Goal: Obtain resource: Download file/media

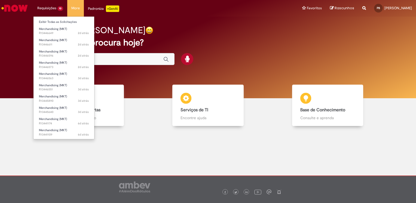
click at [46, 9] on li "Requisições 10 Exibir Todas as Solicitações Merchandising (MKT) 2d atrás 2 dias…" at bounding box center [50, 8] width 34 height 16
click at [58, 119] on span "Merchandising (MKT)" at bounding box center [53, 119] width 28 height 4
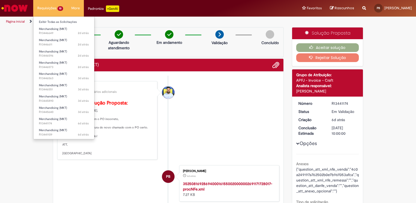
click at [46, 9] on li "Requisições 10 Exibir Todas as Solicitações Merchandising (MKT) 2d atrás 2 dias…" at bounding box center [50, 8] width 34 height 16
click at [57, 108] on span "Merchandising (MKT)" at bounding box center [53, 108] width 28 height 4
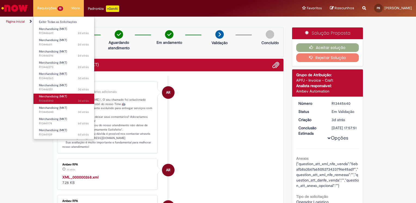
click at [52, 95] on span "Merchandising (MKT)" at bounding box center [53, 96] width 28 height 4
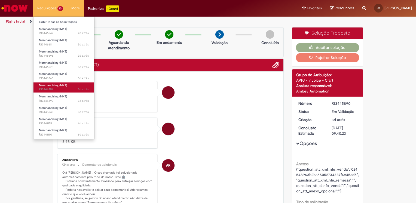
click at [61, 85] on span "Merchandising (MKT)" at bounding box center [53, 85] width 28 height 4
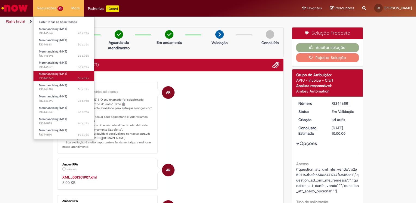
click at [59, 77] on span "3d atrás 3 dias atrás R13446563" at bounding box center [64, 78] width 50 height 4
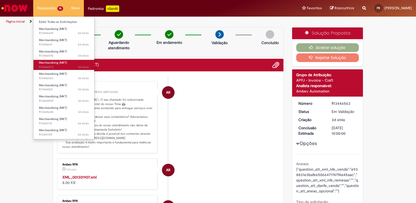
click at [46, 64] on span "Merchandising (MKT)" at bounding box center [53, 63] width 28 height 4
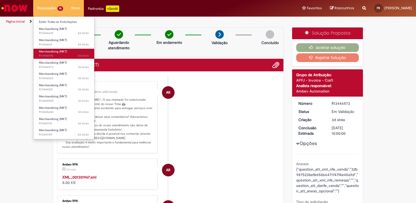
click at [54, 53] on span "Merchandising (MKT)" at bounding box center [53, 51] width 28 height 4
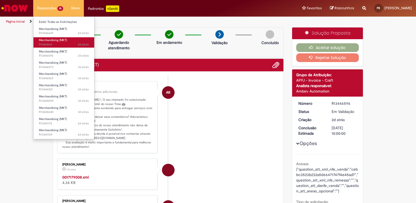
click at [46, 44] on span "2d atrás 2 dias atrás R13446611" at bounding box center [64, 44] width 50 height 4
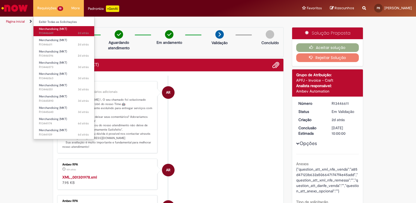
click at [45, 33] on span "2d atrás 2 dias atrás R13446649" at bounding box center [64, 33] width 50 height 4
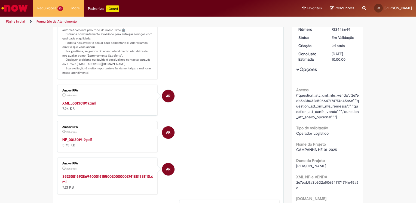
scroll to position [109, 0]
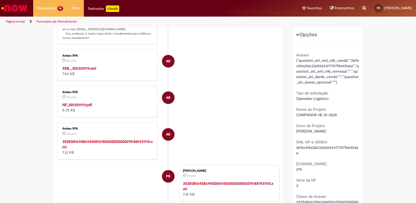
click at [69, 104] on strong "NF_001301919.pdf" at bounding box center [77, 104] width 30 height 5
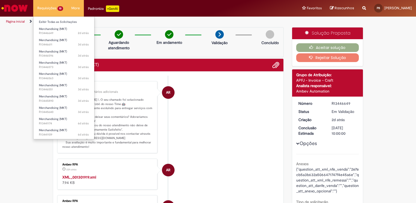
click at [47, 7] on li "Requisições 10 Exibir Todas as Solicitações Merchandising (MKT) 2d atrás 2 dias…" at bounding box center [50, 8] width 34 height 16
click at [52, 30] on span "Merchandising (MKT)" at bounding box center [53, 29] width 28 height 4
click at [49, 29] on span "Merchandising (MKT)" at bounding box center [53, 29] width 28 height 4
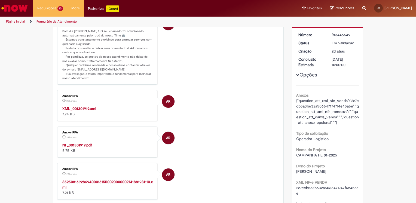
scroll to position [82, 0]
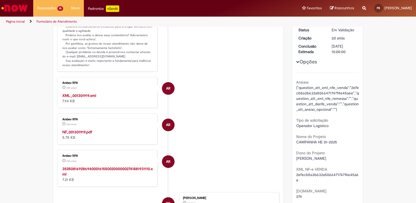
click at [70, 133] on strong "NF_001301919.pdf" at bounding box center [77, 131] width 30 height 5
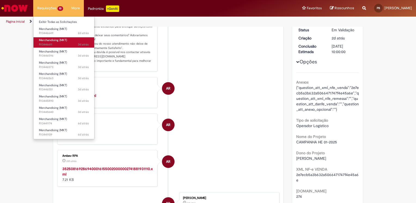
click at [54, 43] on span "3d atrás 3 dias atrás R13446611" at bounding box center [64, 44] width 50 height 4
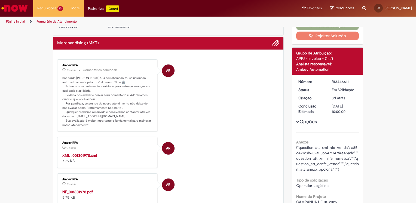
scroll to position [58, 0]
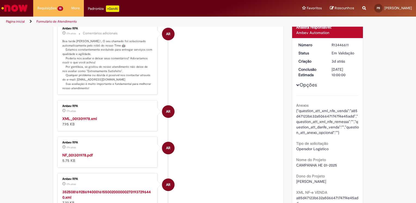
click at [77, 154] on strong "NF_001301978.pdf" at bounding box center [77, 155] width 30 height 5
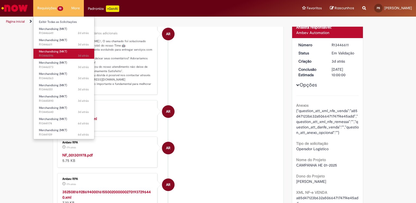
click at [60, 51] on span "Merchandising (MKT)" at bounding box center [53, 51] width 28 height 4
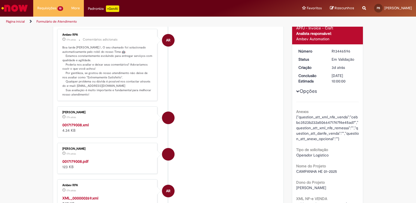
scroll to position [54, 0]
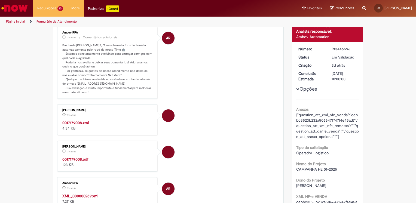
click at [78, 159] on strong "0017179008.pdf" at bounding box center [75, 159] width 26 height 5
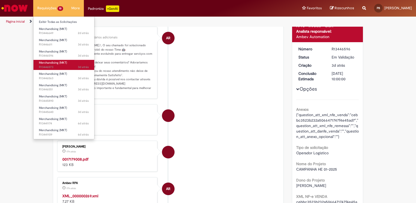
click at [52, 63] on span "Merchandising (MKT)" at bounding box center [53, 63] width 28 height 4
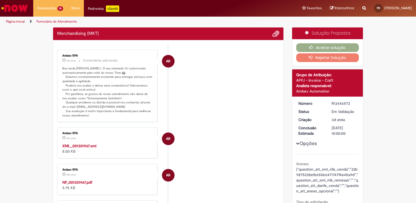
click at [77, 180] on ul "AR Ambev RPA 18h atrás 18 horas atrás Comentários adicionais Boa tarde PATRICIA…" at bounding box center [168, 187] width 222 height 287
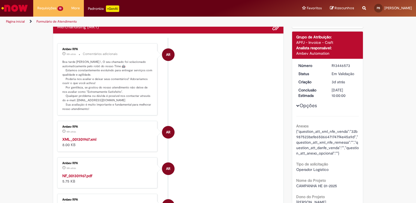
scroll to position [54, 0]
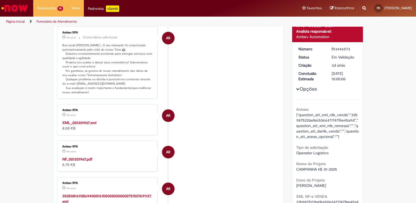
click at [74, 159] on strong "NF_001301967.pdf" at bounding box center [77, 159] width 30 height 5
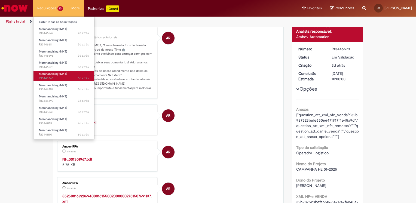
click at [70, 80] on span "3d atrás 3 dias atrás R13446563" at bounding box center [64, 78] width 50 height 4
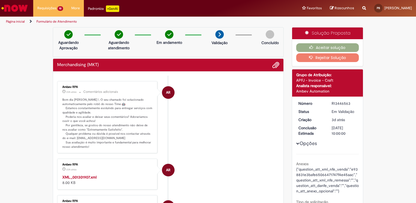
click at [70, 180] on div "XML_001301907.xml 8.00 KB" at bounding box center [107, 179] width 91 height 11
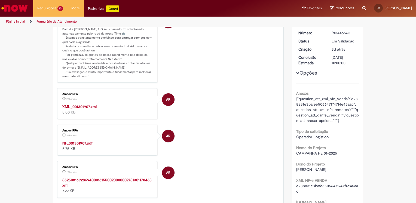
scroll to position [82, 0]
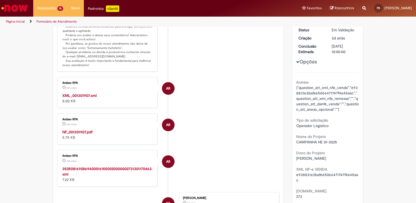
click at [76, 130] on strong "NF_001301907.pdf" at bounding box center [77, 131] width 30 height 5
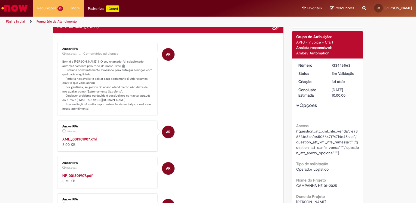
scroll to position [0, 0]
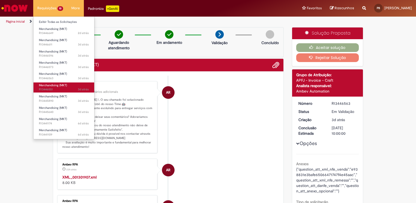
click at [58, 88] on span "3d atrás 3 dias atrás R13446551" at bounding box center [64, 89] width 50 height 4
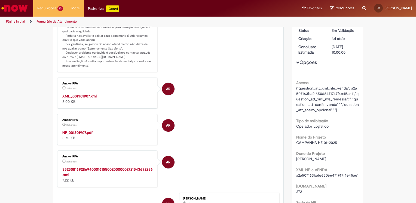
scroll to position [82, 0]
click at [73, 132] on strong "NF_001301907.pdf" at bounding box center [77, 131] width 30 height 5
click at [328, 53] on dd "03/09/2025 10:00:00" at bounding box center [343, 49] width 33 height 11
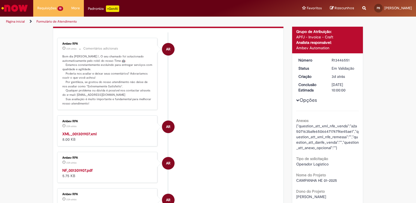
scroll to position [0, 0]
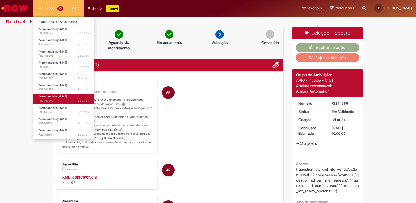
click at [61, 100] on span "3d atrás 3 dias atrás R13445890" at bounding box center [64, 101] width 50 height 4
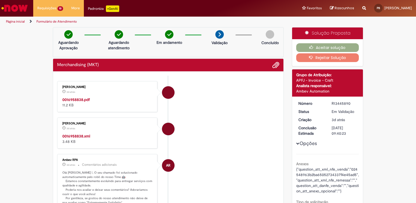
click at [73, 100] on strong "0016958838.pdf" at bounding box center [75, 99] width 27 height 5
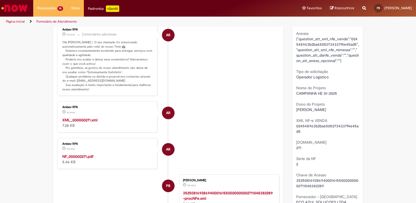
scroll to position [136, 0]
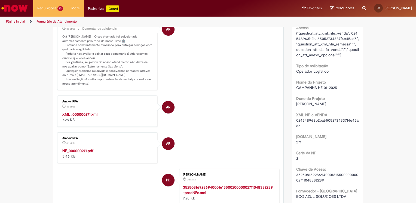
click at [80, 150] on strong "NF_000000271.pdf" at bounding box center [77, 150] width 31 height 5
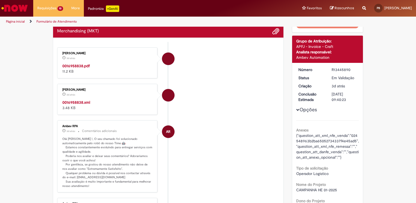
scroll to position [0, 0]
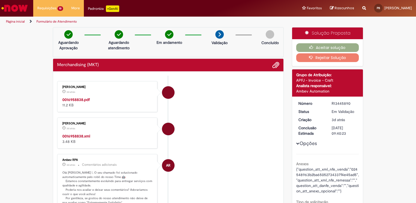
click at [84, 101] on strong "0016958838.pdf" at bounding box center [75, 99] width 27 height 5
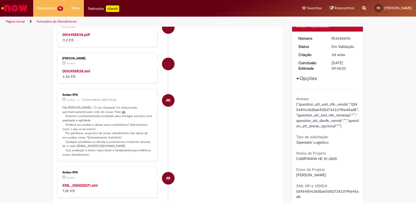
scroll to position [54, 0]
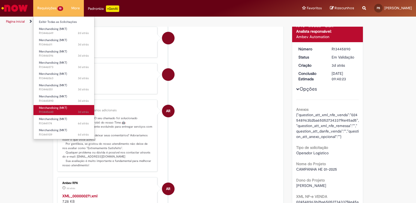
click at [60, 108] on span "Merchandising (MKT)" at bounding box center [53, 108] width 28 height 4
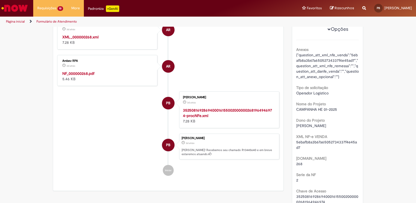
scroll to position [140, 0]
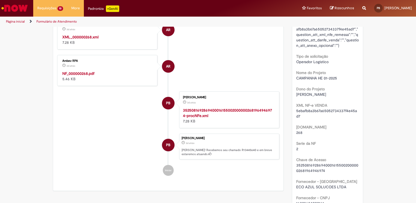
click at [79, 71] on strong "NF_000000268.pdf" at bounding box center [78, 73] width 32 height 5
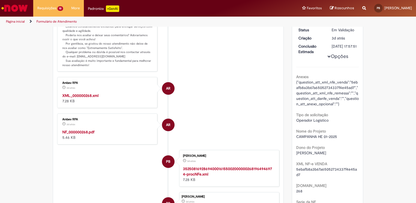
scroll to position [0, 0]
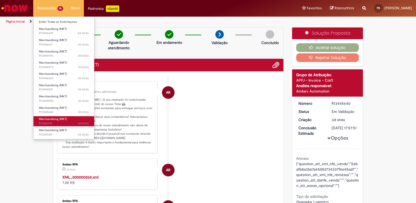
click at [64, 118] on span "Merchandising (MKT)" at bounding box center [53, 119] width 28 height 4
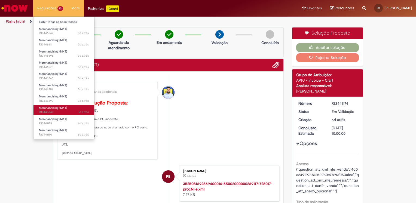
click at [61, 113] on span "3d atrás 3 dias atrás R13445640" at bounding box center [64, 112] width 50 height 4
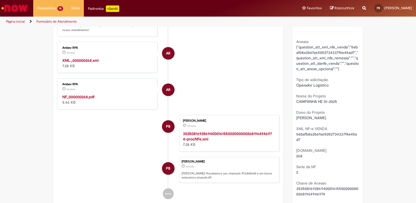
scroll to position [86, 0]
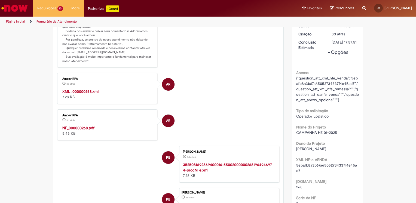
click at [80, 127] on strong "NF_000000268.pdf" at bounding box center [78, 127] width 32 height 5
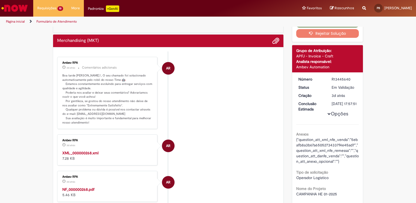
scroll to position [0, 0]
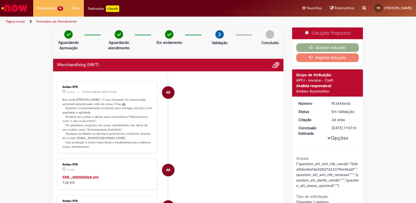
click at [220, 36] on img at bounding box center [219, 34] width 8 height 8
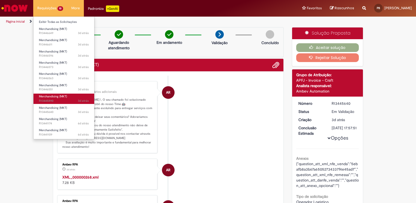
click at [57, 100] on span "3d atrás 3 dias atrás R13445890" at bounding box center [64, 101] width 50 height 4
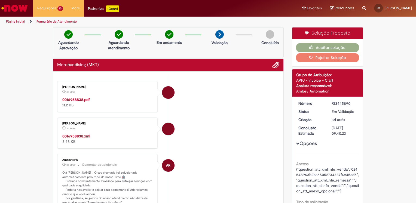
click at [68, 101] on strong "0016958838.pdf" at bounding box center [75, 99] width 27 height 5
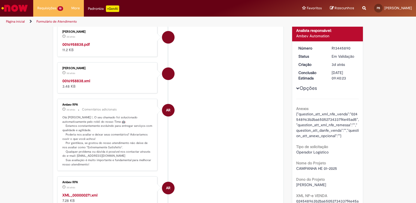
scroll to position [136, 0]
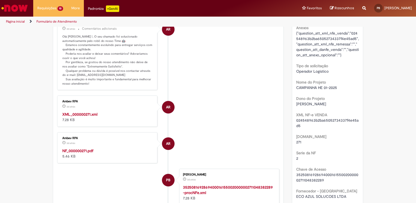
click at [83, 113] on strong "XML_000000271.xml" at bounding box center [79, 114] width 35 height 5
click at [75, 150] on strong "NF_000000271.pdf" at bounding box center [77, 150] width 31 height 5
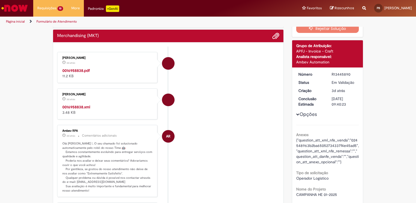
scroll to position [0, 0]
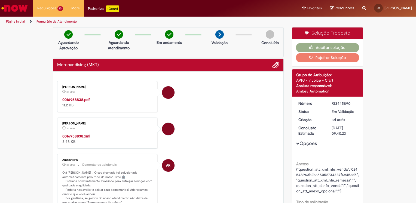
click at [72, 97] on div "0016958838.pdf 11.2 KB" at bounding box center [107, 102] width 91 height 11
click at [79, 100] on strong "0016958838.pdf" at bounding box center [75, 99] width 27 height 5
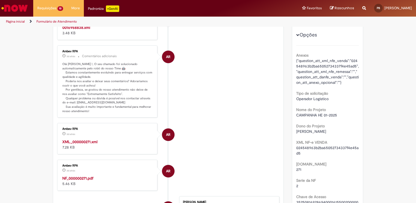
scroll to position [27, 0]
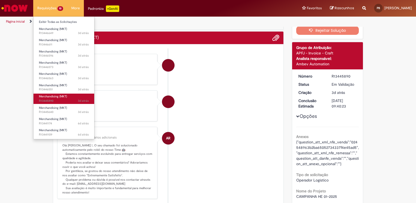
click at [60, 97] on span "Merchandising (MKT)" at bounding box center [53, 96] width 28 height 4
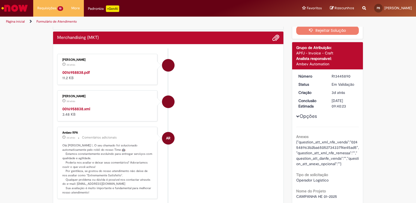
click at [77, 72] on strong "0016958838.pdf" at bounding box center [75, 72] width 27 height 5
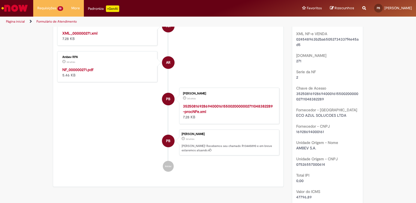
scroll to position [218, 0]
click at [82, 70] on strong "NF_000000271.pdf" at bounding box center [77, 69] width 31 height 5
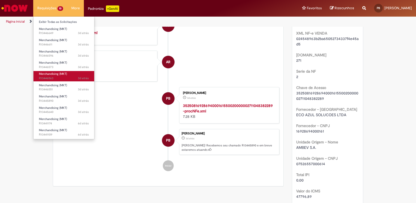
click at [63, 73] on span "Merchandising (MKT)" at bounding box center [53, 74] width 28 height 4
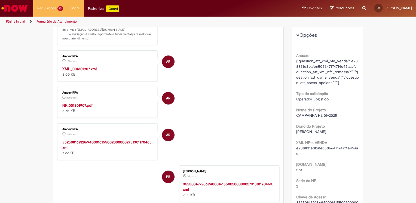
scroll to position [113, 0]
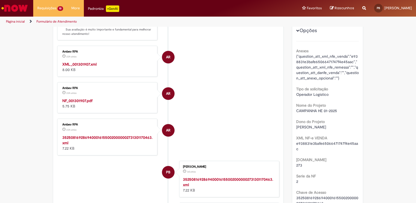
click at [85, 100] on strong "NF_001301907.pdf" at bounding box center [77, 100] width 30 height 5
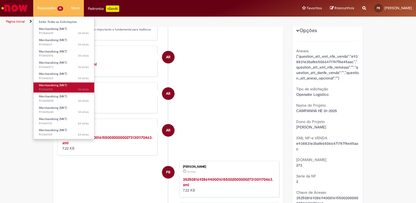
click at [56, 86] on span "Merchandising (MKT)" at bounding box center [53, 85] width 28 height 4
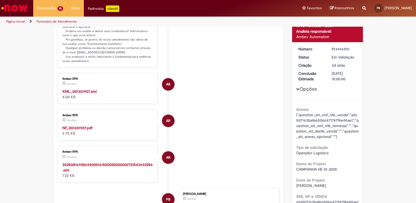
scroll to position [86, 0]
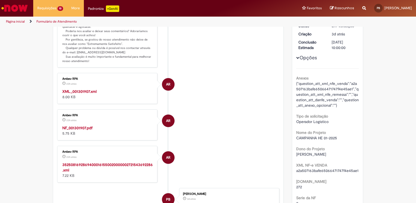
click at [69, 129] on strong "NF_001301907.pdf" at bounding box center [77, 127] width 30 height 5
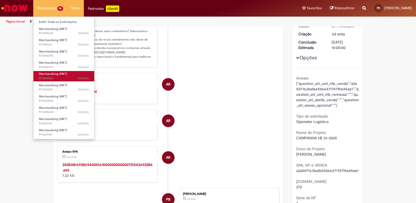
click at [55, 74] on span "Merchandising (MKT)" at bounding box center [53, 74] width 28 height 4
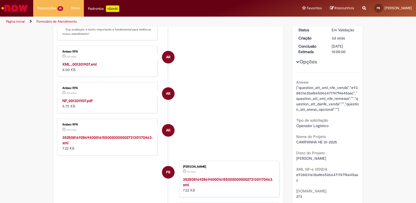
scroll to position [113, 0]
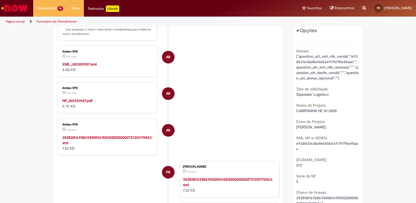
click at [79, 102] on strong "NF_001301907.pdf" at bounding box center [77, 100] width 30 height 5
click at [131, 119] on div "Ambev RPA 23h atrás 23 horas atrás 35250816928694000161550020000002731301170463…" at bounding box center [107, 137] width 100 height 36
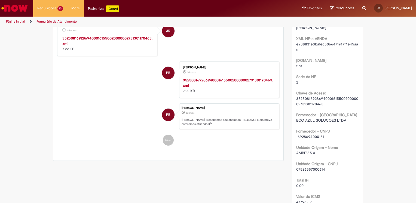
scroll to position [299, 0]
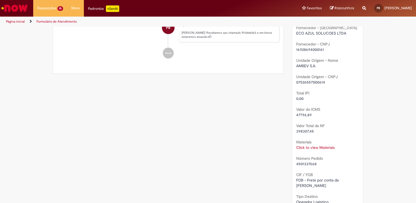
click at [202, 115] on div "Verificar Código de Barras Aguardando Aprovação Aguardando atendimento Em andam…" at bounding box center [208, 205] width 318 height 954
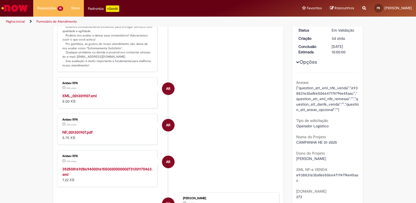
scroll to position [5, 0]
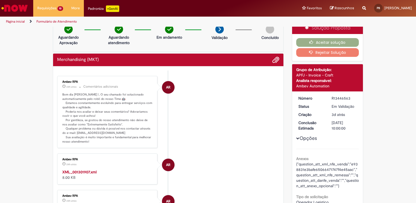
click at [231, 113] on li "AR Ambev RPA 24h atrás 24 horas atrás Comentários adicionais Bom dia PATRICIA B…" at bounding box center [168, 112] width 222 height 72
click at [272, 61] on span "Adicionar anexos" at bounding box center [275, 60] width 7 height 7
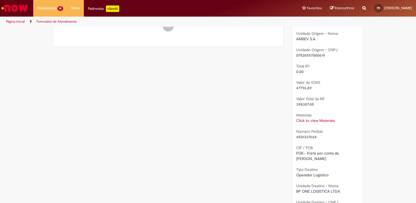
scroll to position [326, 0]
click at [307, 120] on link "Click to view Materiais" at bounding box center [315, 120] width 38 height 5
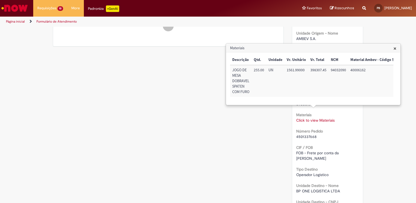
click at [398, 49] on h3 "Materiais" at bounding box center [313, 48] width 174 height 9
click at [395, 50] on span "×" at bounding box center [394, 48] width 3 height 7
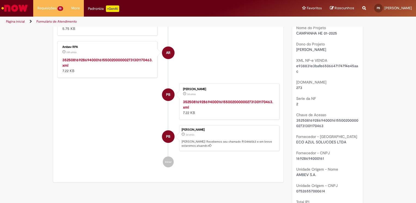
click at [127, 111] on li "PB PATRICIA BAER 3d atrás 3 dias atrás 3525081692869400016155002000000273130117…" at bounding box center [168, 101] width 222 height 36
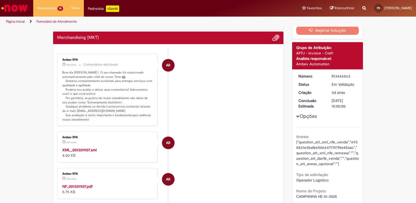
scroll to position [0, 0]
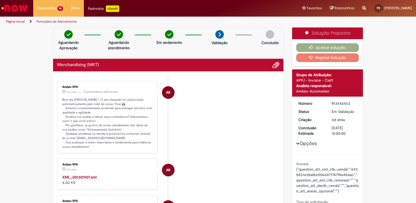
click at [231, 93] on li "AR Ambev RPA 24h atrás 24 horas atrás Comentários adicionais Bom dia PATRICIA B…" at bounding box center [168, 117] width 222 height 72
click at [272, 63] on span "Adicionar anexos" at bounding box center [275, 65] width 7 height 7
click at [271, 108] on li "AR Ambev RPA 24h atrás 24 horas atrás Comentários adicionais Bom dia PATRICIA B…" at bounding box center [168, 117] width 222 height 72
click at [199, 65] on div "Merchandising (MKT)" at bounding box center [168, 64] width 222 height 7
click at [70, 67] on h2 "Merchandising (MKT)" at bounding box center [78, 65] width 42 height 5
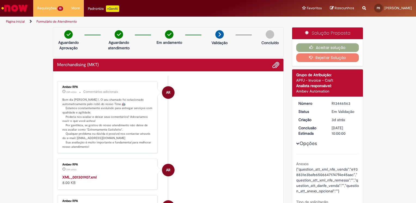
click at [29, 14] on div "Requisições 10 Exibir Todas as Solicitações Merchandising (MKT) 3d atrás 3 dias…" at bounding box center [222, 8] width 386 height 17
click at [17, 5] on img "Ir para a Homepage" at bounding box center [15, 8] width 28 height 11
